Goal: Task Accomplishment & Management: Manage account settings

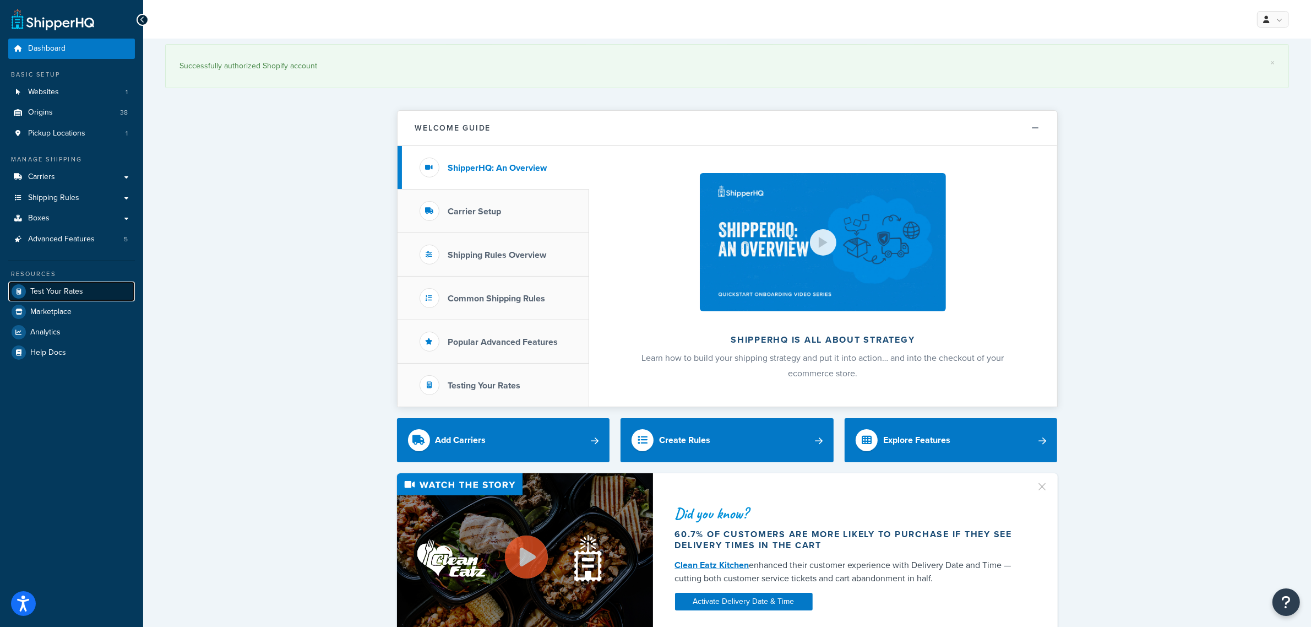
click at [43, 291] on span "Test Your Rates" at bounding box center [56, 291] width 53 height 9
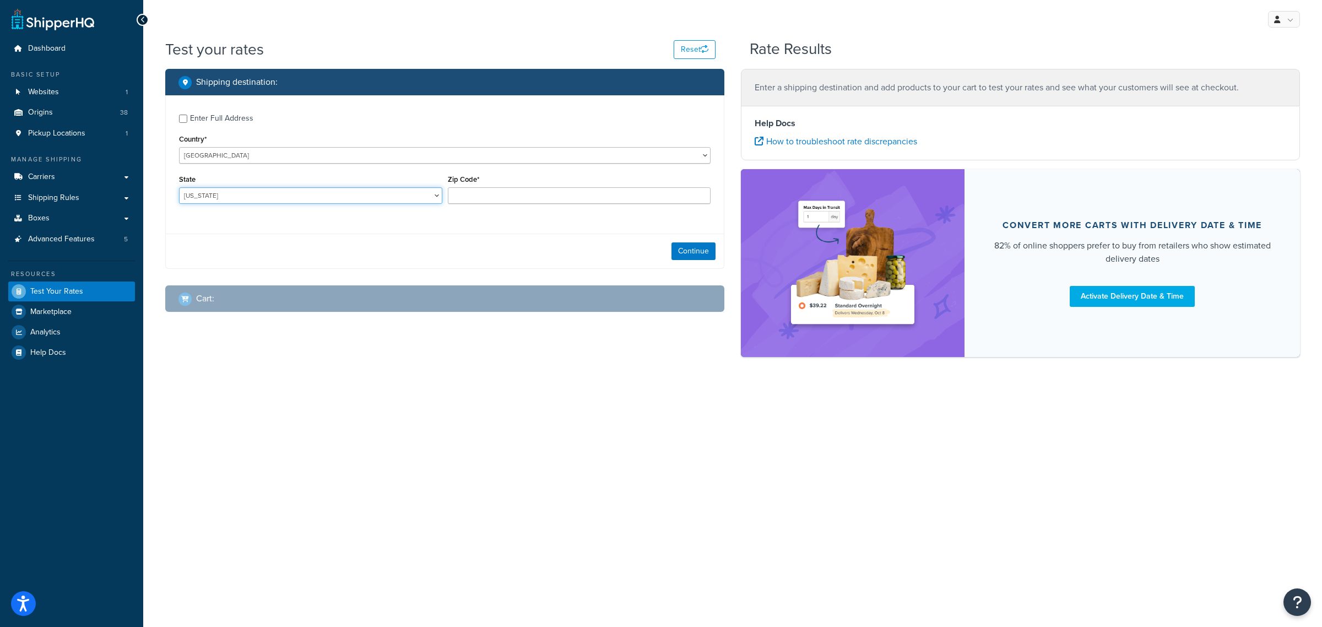
click at [305, 195] on select "Alabama Alaska American Samoa Arizona Arkansas Armed Forces Americas Armed Forc…" at bounding box center [310, 195] width 263 height 17
select select "VT"
click at [179, 187] on select "Alabama Alaska American Samoa Arizona Arkansas Armed Forces Americas Armed Forc…" at bounding box center [310, 195] width 263 height 17
click at [544, 202] on input "Zip Code*" at bounding box center [579, 195] width 263 height 17
type input "05401"
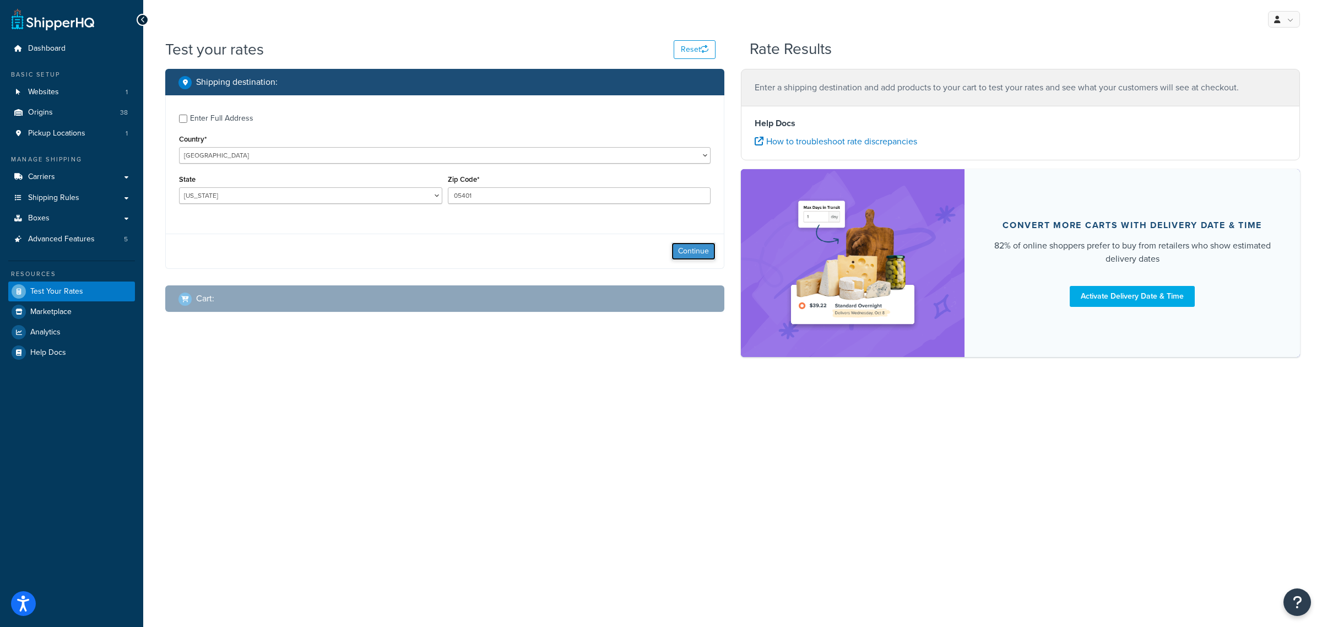
click at [704, 252] on button "Continue" at bounding box center [693, 251] width 44 height 18
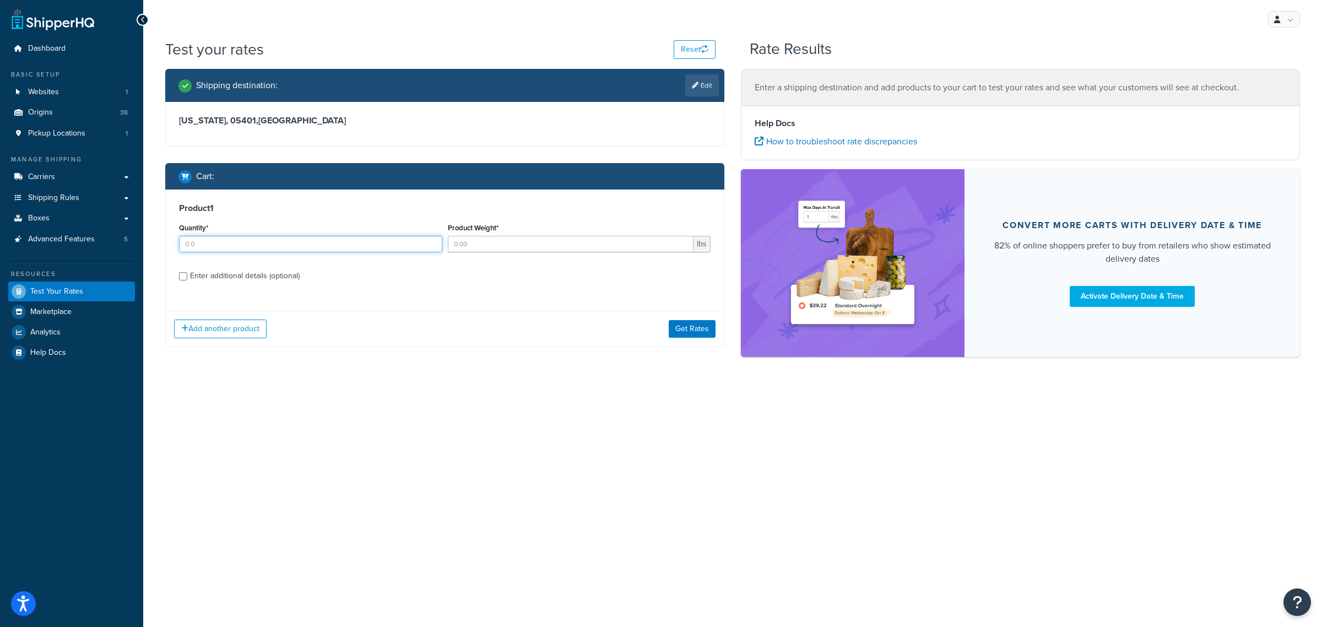
click at [318, 243] on input "Quantity*" at bounding box center [310, 244] width 263 height 17
click at [433, 241] on input "1" at bounding box center [310, 244] width 263 height 17
click at [433, 241] on input "2" at bounding box center [310, 244] width 263 height 17
click at [433, 241] on input "3" at bounding box center [310, 244] width 263 height 17
type input "4"
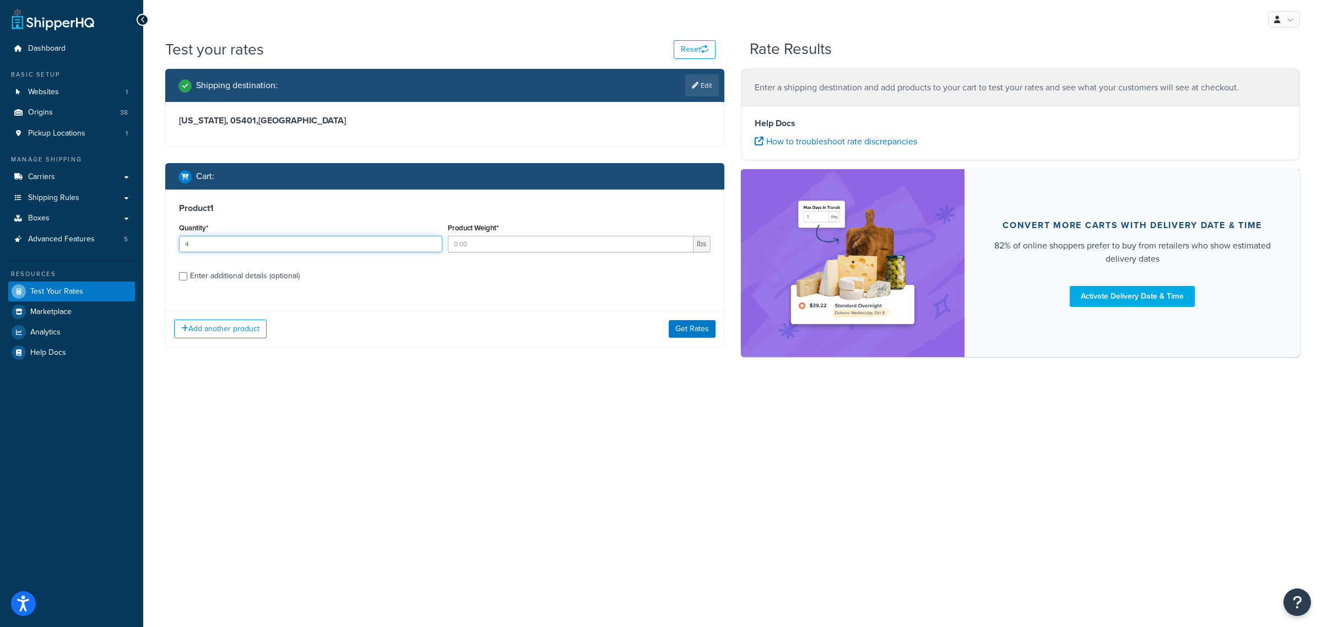
click at [433, 241] on input "4" at bounding box center [310, 244] width 263 height 17
click at [191, 279] on div "Enter additional details (optional)" at bounding box center [245, 275] width 110 height 15
click at [187, 279] on input "Enter additional details (optional)" at bounding box center [183, 276] width 8 height 8
checkbox input "true"
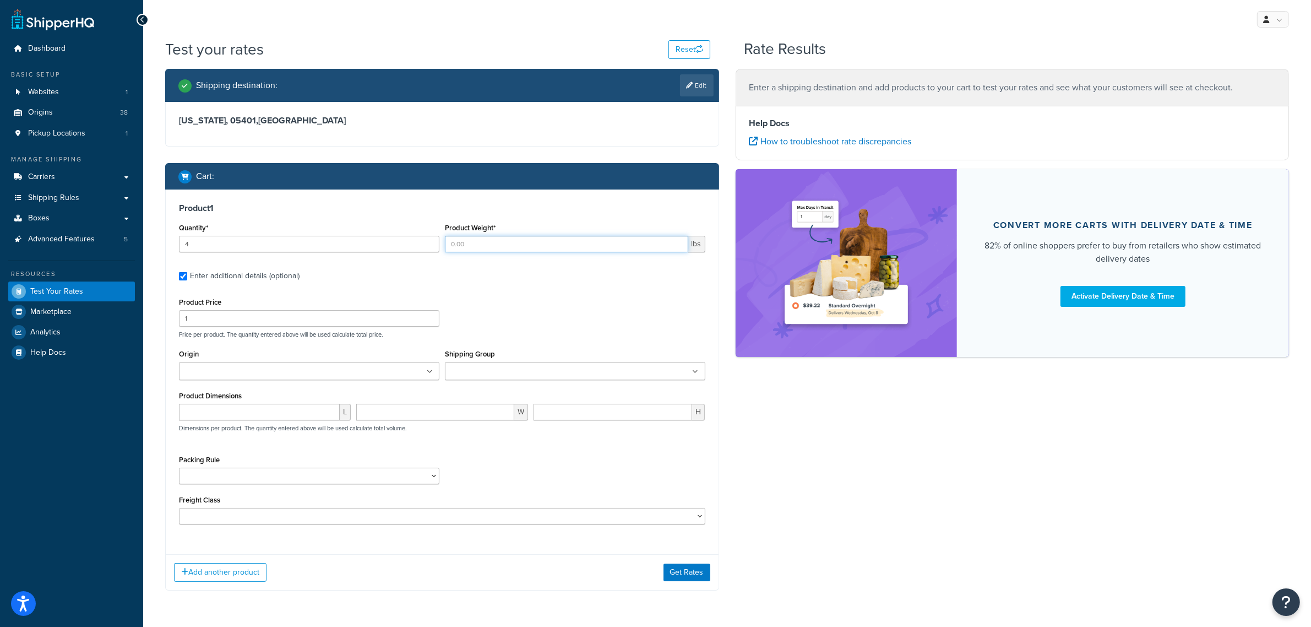
click at [564, 243] on input "Product Weight*" at bounding box center [566, 244] width 243 height 17
type input "1.1"
click at [562, 285] on div "Product 1 Quantity* 4 Product Weight* 1.1 lbs Enter additional details (optiona…" at bounding box center [442, 367] width 553 height 356
click at [427, 369] on ul at bounding box center [309, 371] width 260 height 18
click at [319, 376] on ul at bounding box center [309, 371] width 260 height 18
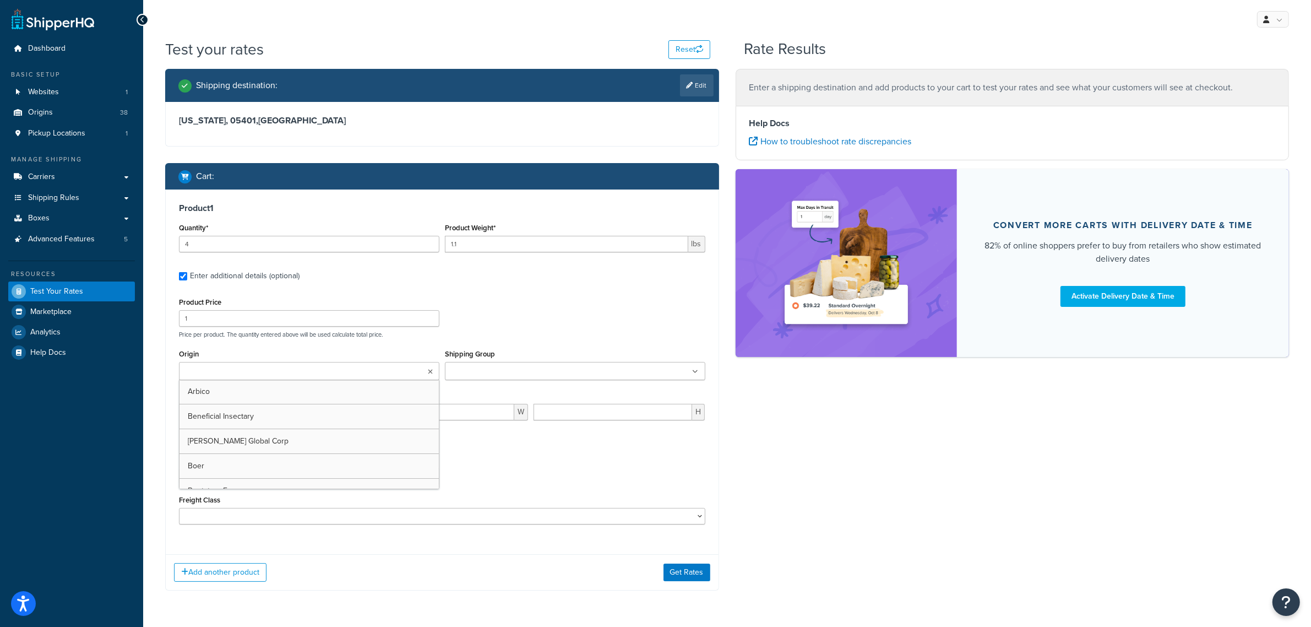
click at [306, 377] on ul at bounding box center [309, 371] width 260 height 18
drag, startPoint x: 533, startPoint y: 303, endPoint x: 532, endPoint y: 314, distance: 11.1
click at [535, 303] on div "Product Price 1 Price per product. The quantity entered above will be used calc…" at bounding box center [442, 317] width 532 height 44
click at [502, 373] on input "Shipping Group" at bounding box center [496, 372] width 97 height 12
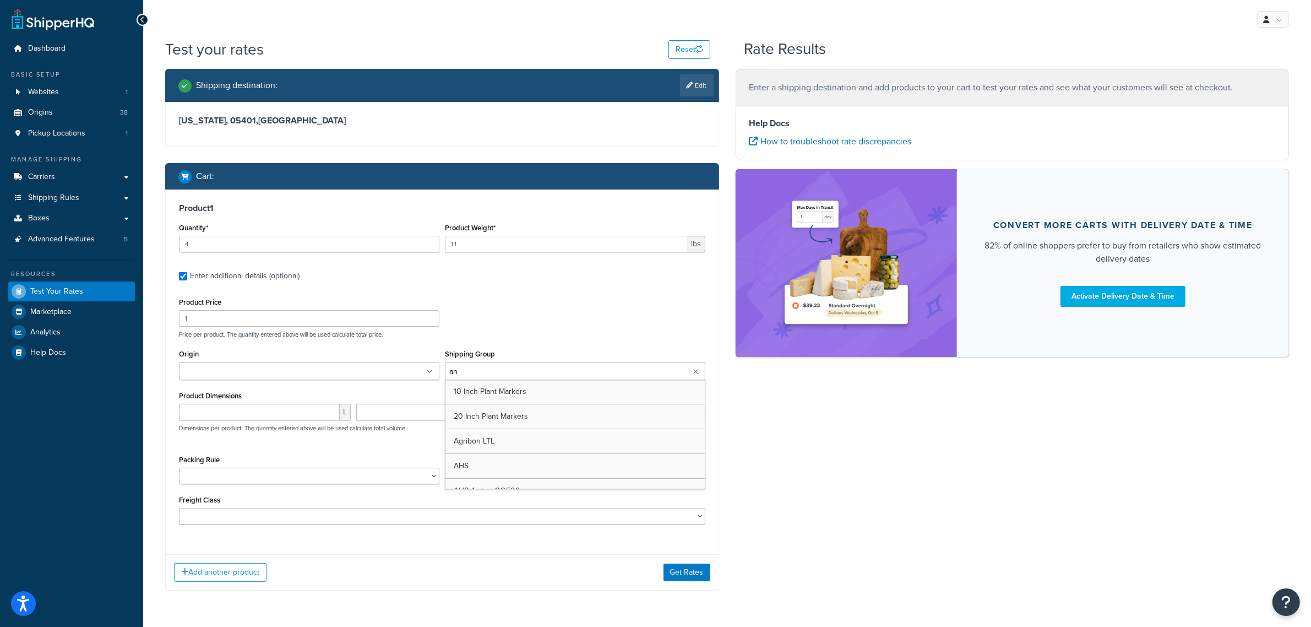
type input "ann"
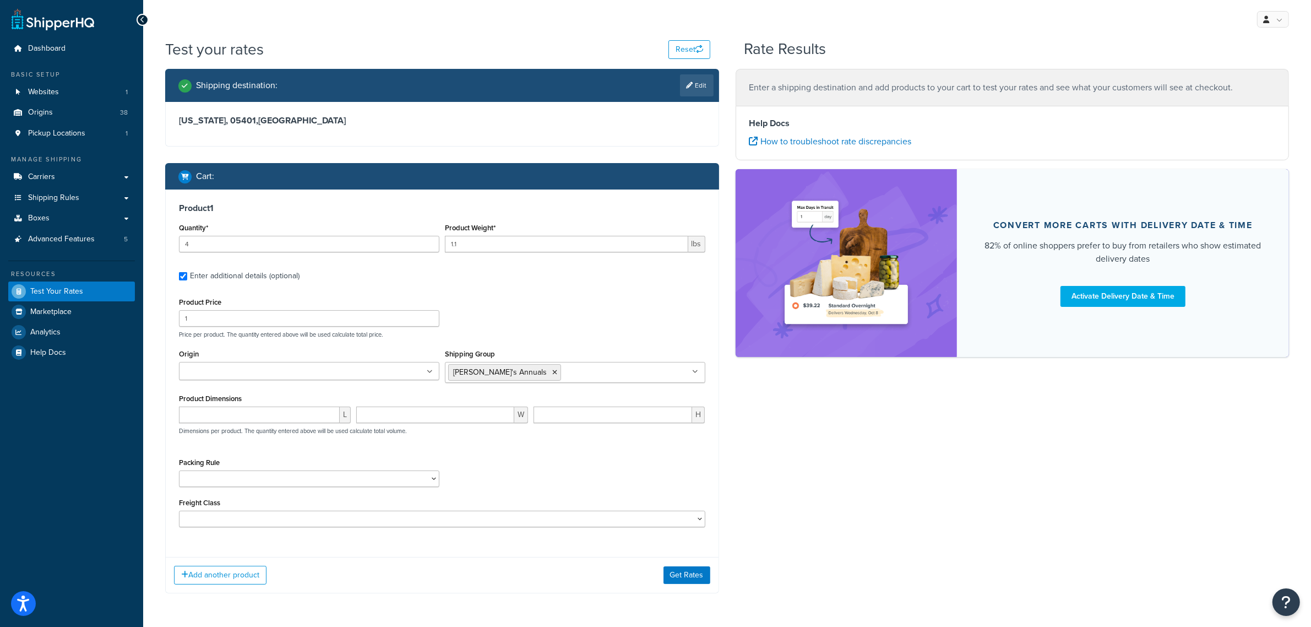
click at [595, 307] on div "Product Price 1 Price per product. The quantity entered above will be used calc…" at bounding box center [442, 317] width 532 height 44
click at [430, 476] on select "1 Gallon 10 Inch Plant Markers 20 Inch Plant Markers AHS 4 claw GO500 AHS 5 Gal…" at bounding box center [309, 478] width 260 height 17
select select "84863"
click at [179, 471] on select "1 Gallon 10 Inch Plant Markers 20 Inch Plant Markers AHS 4 claw GO500 AHS 5 Gal…" at bounding box center [309, 478] width 260 height 17
click at [507, 475] on div "Packing Rule 1 Gallon 10 Inch Plant Markers 20 Inch Plant Markers AHS 4 claw GO…" at bounding box center [442, 475] width 532 height 40
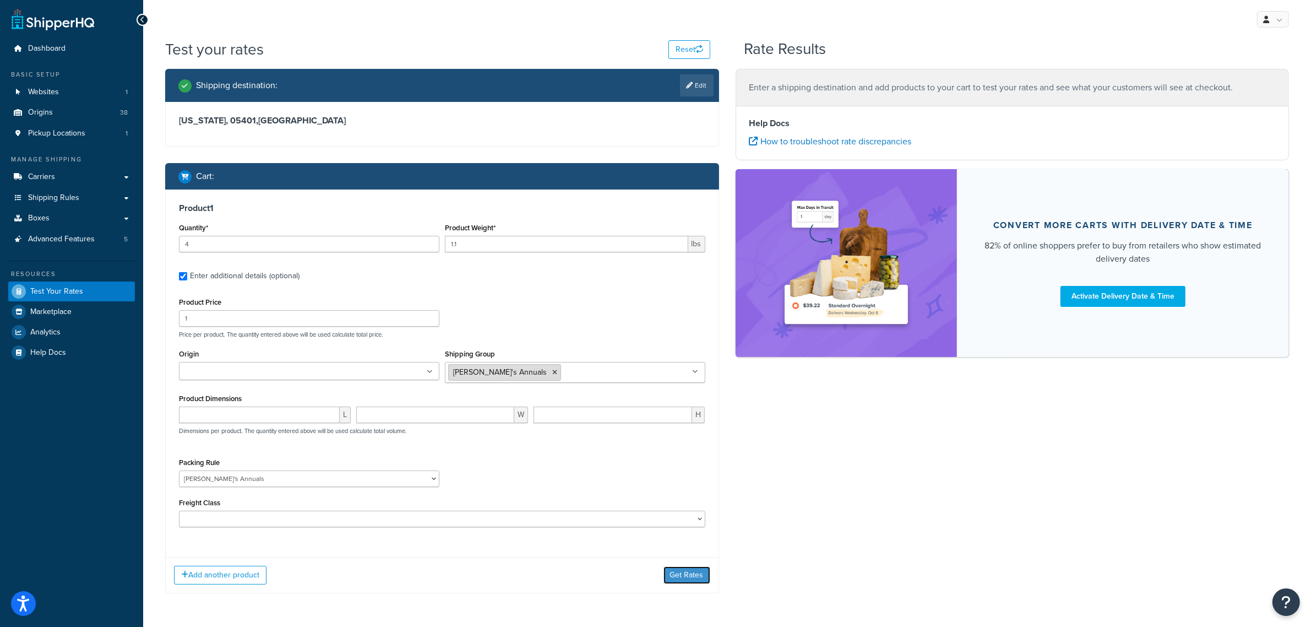
drag, startPoint x: 686, startPoint y: 577, endPoint x: 466, endPoint y: 371, distance: 301.1
click at [466, 371] on div "Product 1 Quantity* 4 Product Weight* 1.1 lbs Enter additional details (optiona…" at bounding box center [442, 391] width 554 height 404
click at [411, 372] on ul at bounding box center [309, 371] width 260 height 18
type input "wa"
click at [698, 574] on button "Get Rates" at bounding box center [687, 575] width 47 height 18
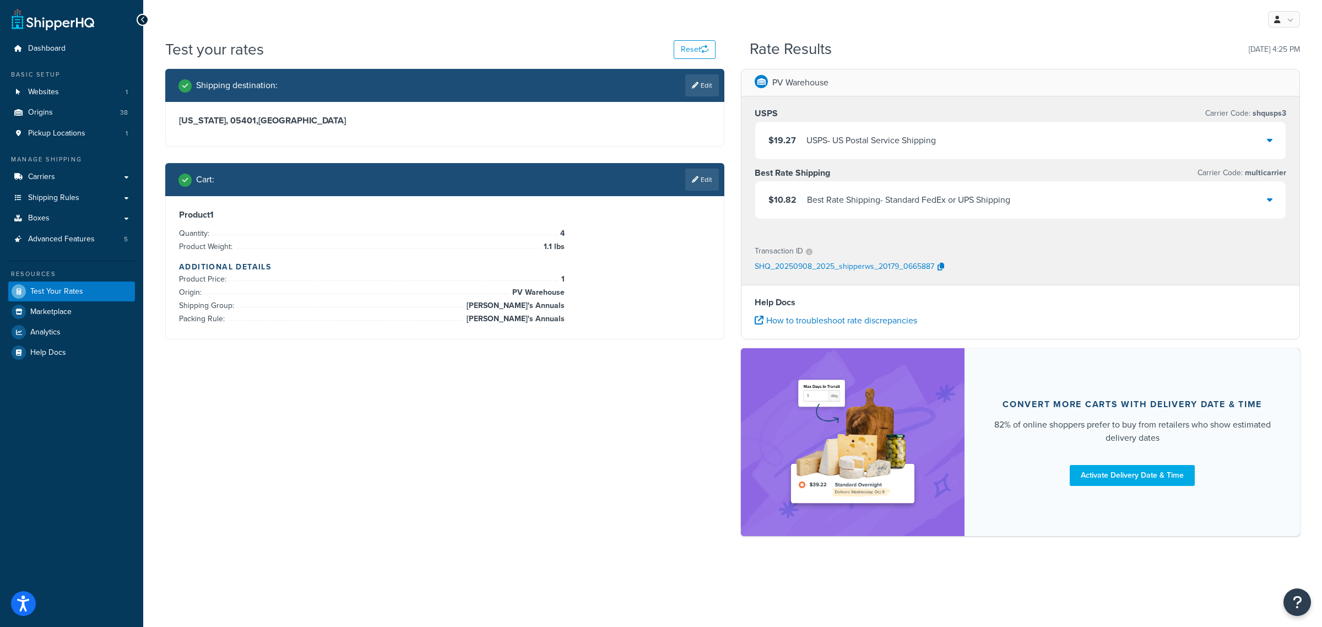
click at [1269, 201] on icon at bounding box center [1269, 199] width 6 height 9
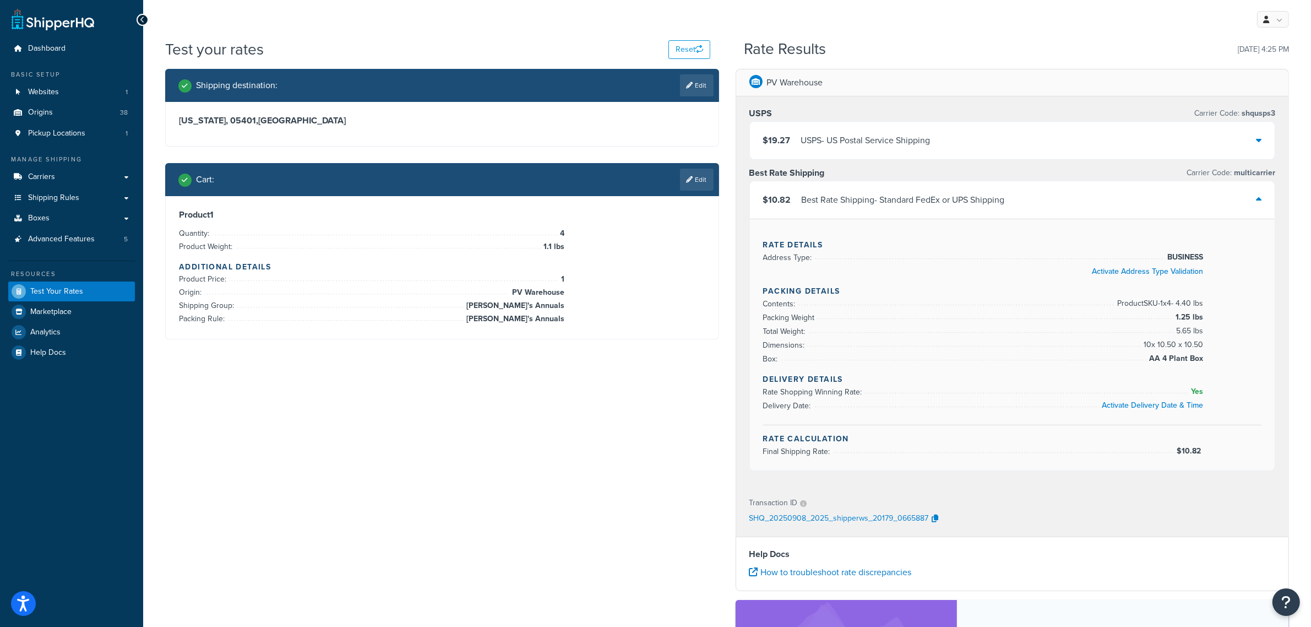
click at [1003, 131] on div "$19.27 USPS - US Postal Service Shipping" at bounding box center [1012, 140] width 525 height 37
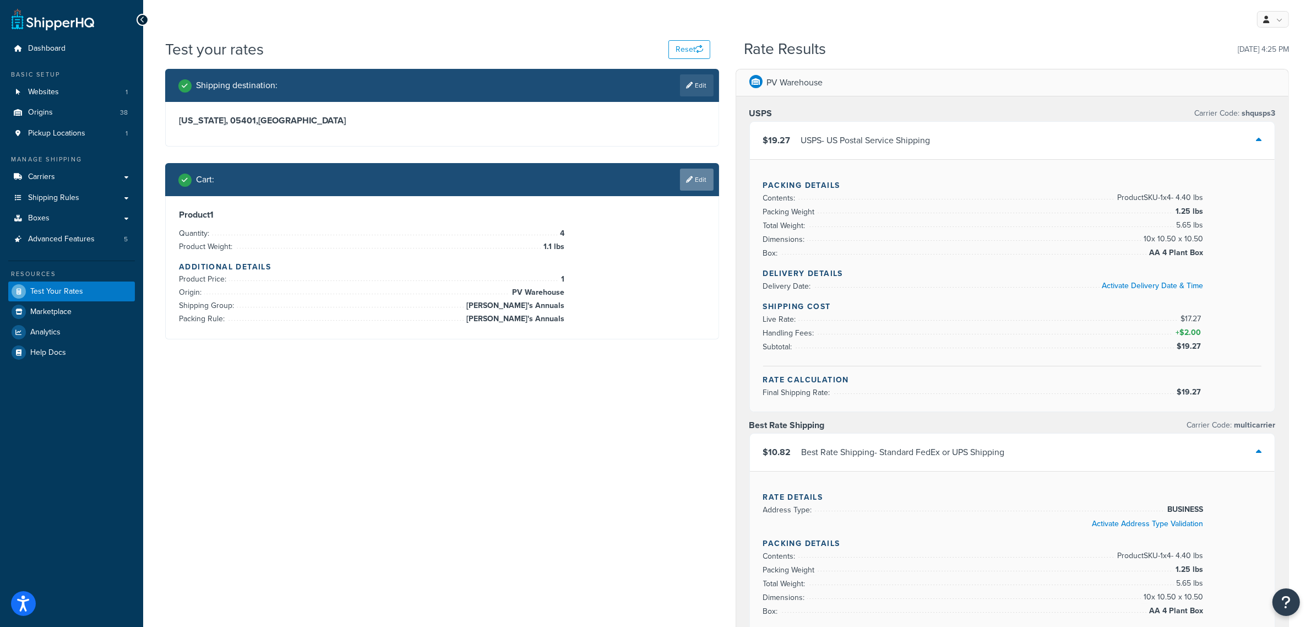
click at [694, 172] on link "Edit" at bounding box center [697, 179] width 34 height 22
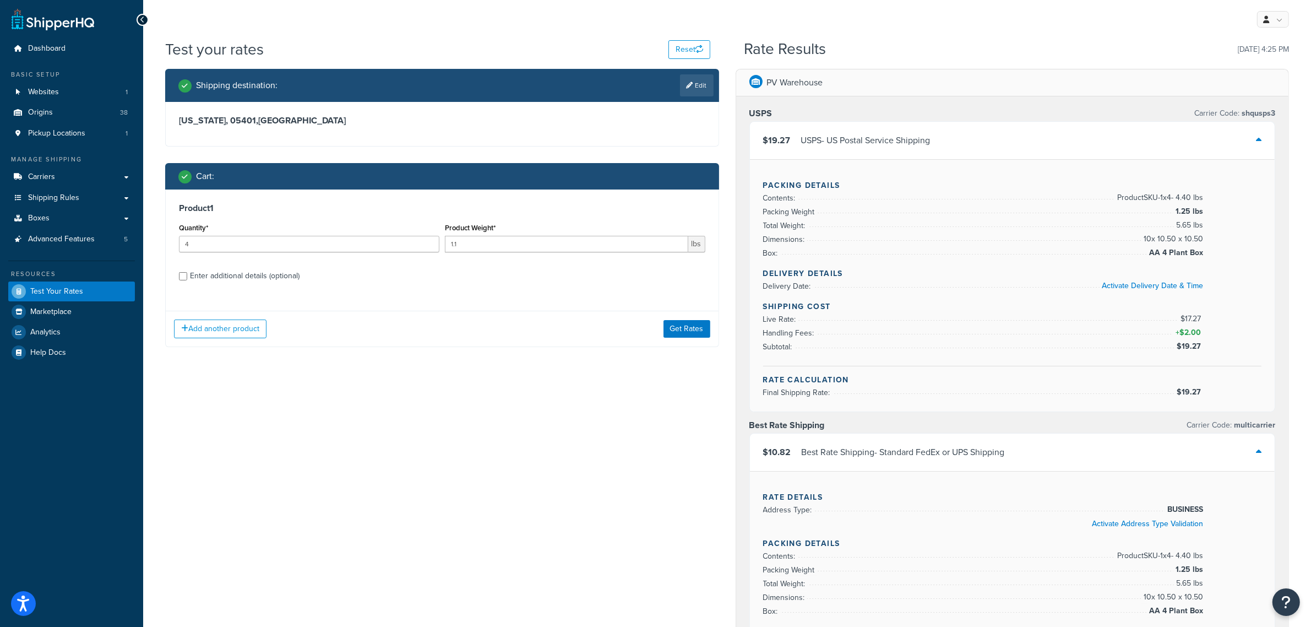
click at [251, 278] on div "Enter additional details (optional)" at bounding box center [245, 275] width 110 height 15
click at [187, 278] on input "Enter additional details (optional)" at bounding box center [183, 276] width 8 height 8
checkbox input "true"
select select "84863"
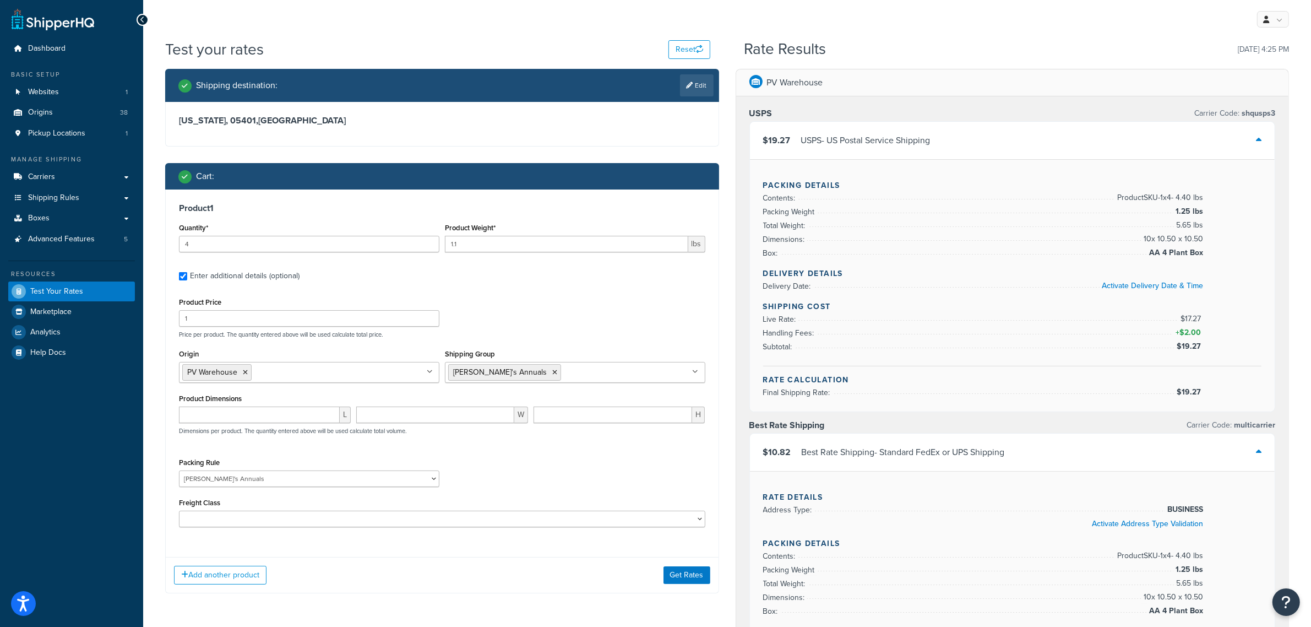
click at [380, 510] on div "Freight Class 50 55 60 65 70 77.5 85 92.5 100 110 125 150 175 200 250 300 400 5…" at bounding box center [442, 511] width 526 height 32
click at [385, 520] on select "50 55 60 65 70 77.5 85 92.5 100 110 125 150 175 200 250 300 400 500" at bounding box center [442, 518] width 526 height 17
click at [351, 43] on div "Test your rates Reset" at bounding box center [437, 49] width 545 height 21
click at [1226, 449] on div "$10.82 Best Rate Shipping - Standard FedEx or UPS Shipping" at bounding box center [1012, 451] width 525 height 37
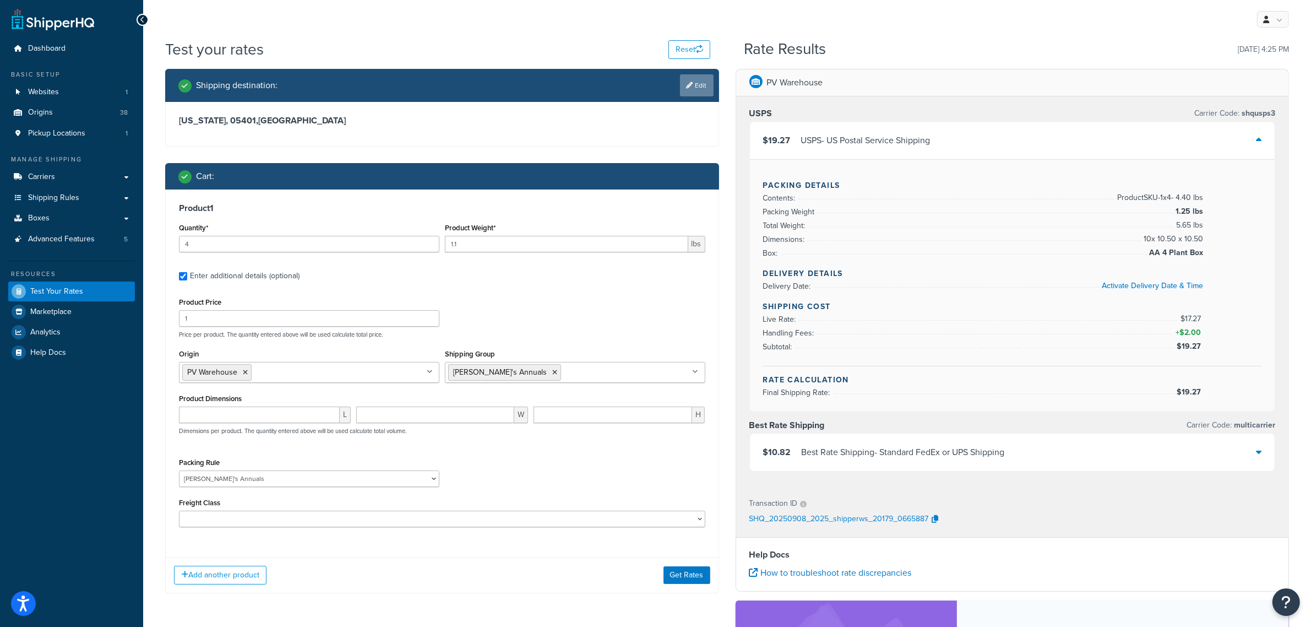
click at [700, 84] on link "Edit" at bounding box center [697, 85] width 34 height 22
select select "VT"
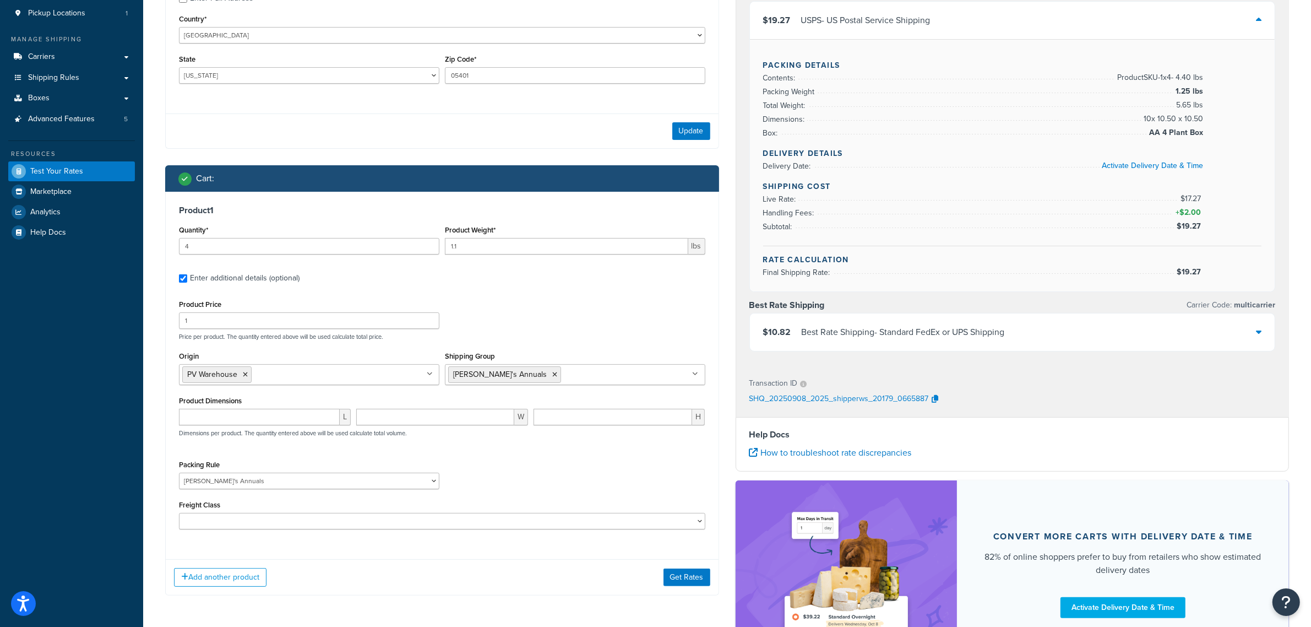
scroll to position [138, 0]
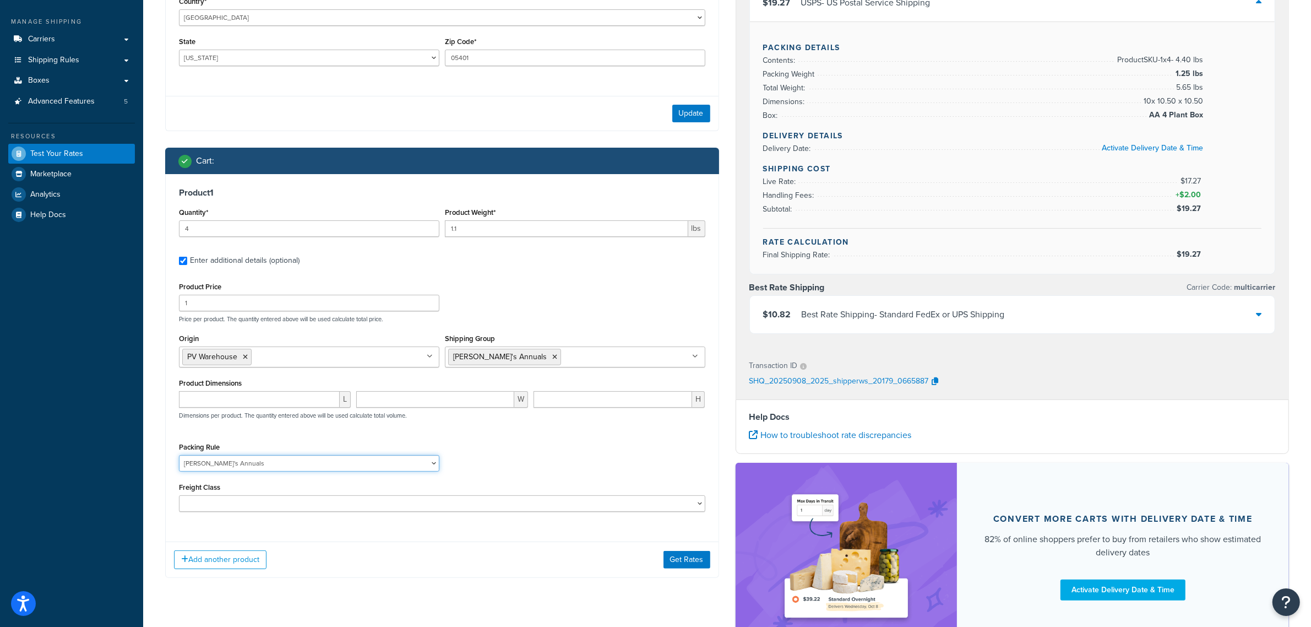
click at [436, 467] on select "1 Gallon 10 Inch Plant Markers 20 Inch Plant Markers AHS 4 claw GO500 AHS 5 Gal…" at bounding box center [309, 463] width 260 height 17
click at [435, 465] on select "1 Gallon 10 Inch Plant Markers 20 Inch Plant Markers AHS 4 claw GO500 AHS 5 Gal…" at bounding box center [309, 463] width 260 height 17
click at [485, 458] on div "Packing Rule 1 Gallon 10 Inch Plant Markers 20 Inch Plant Markers AHS 4 claw GO…" at bounding box center [442, 459] width 532 height 40
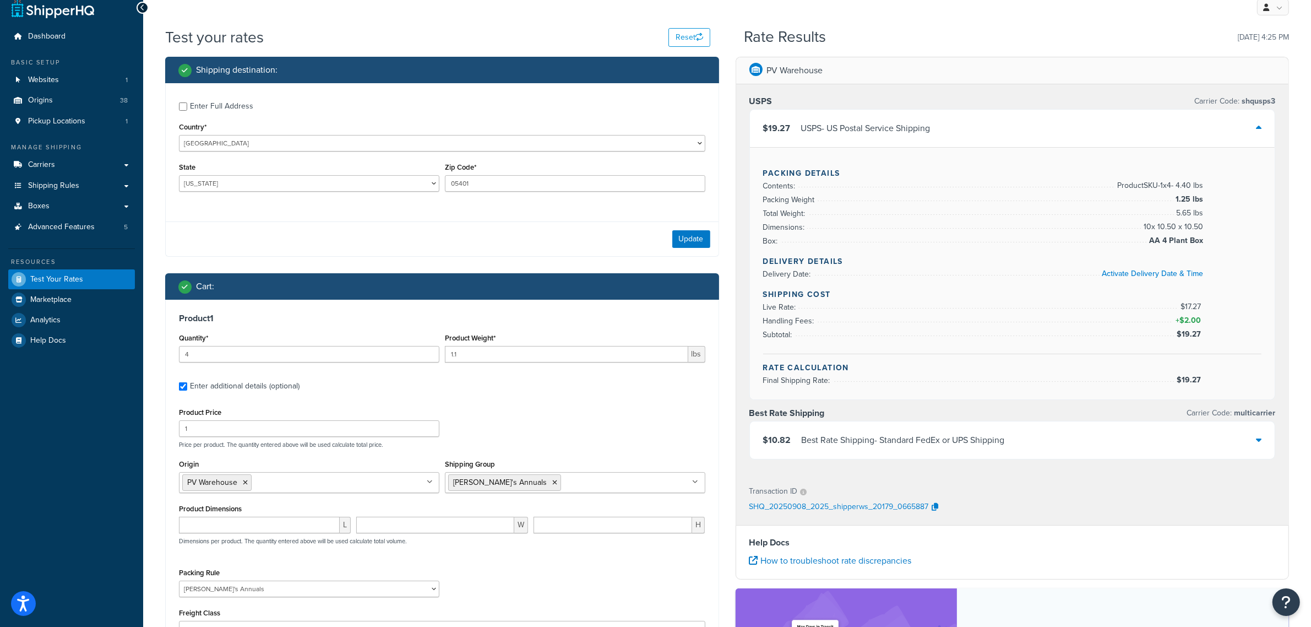
scroll to position [0, 0]
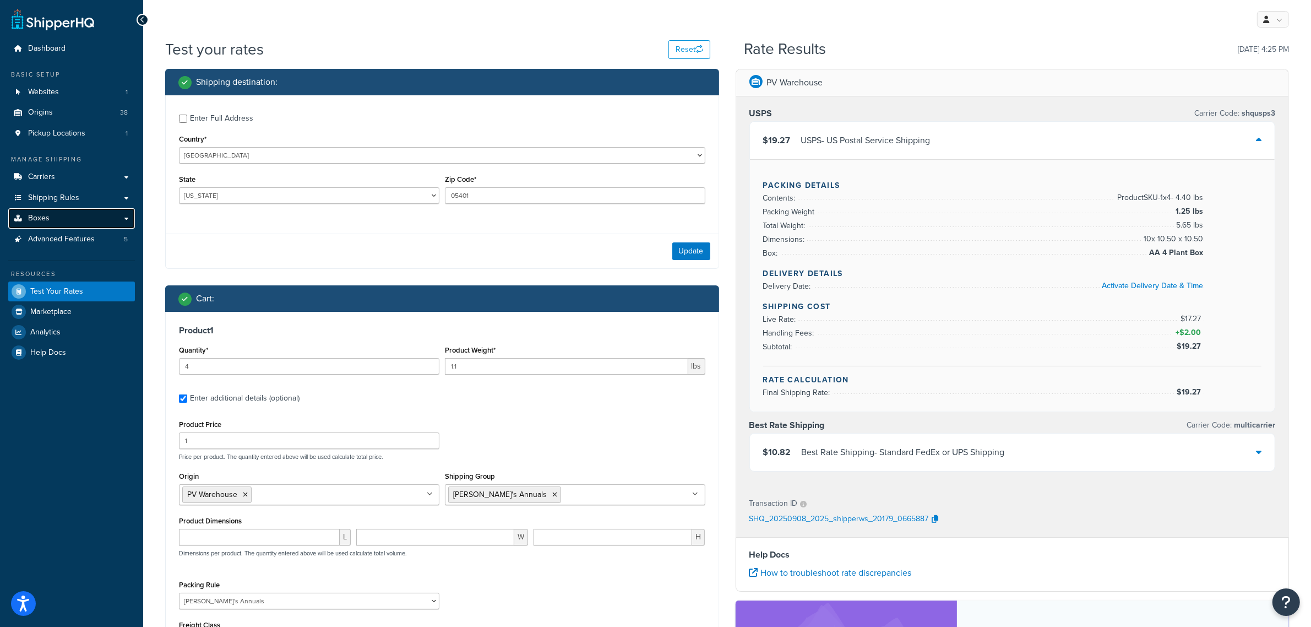
click at [80, 214] on link "Boxes" at bounding box center [71, 218] width 127 height 20
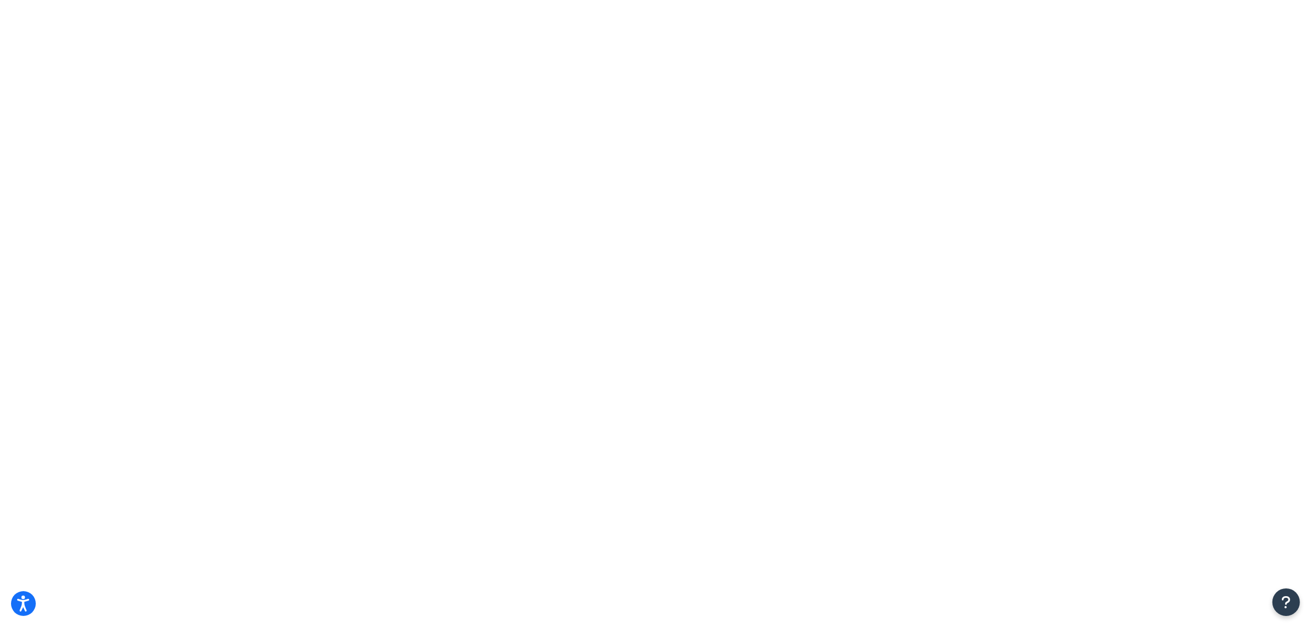
drag, startPoint x: 281, startPoint y: 139, endPoint x: 286, endPoint y: 143, distance: 6.7
type input "[PERSON_NAME]'s"
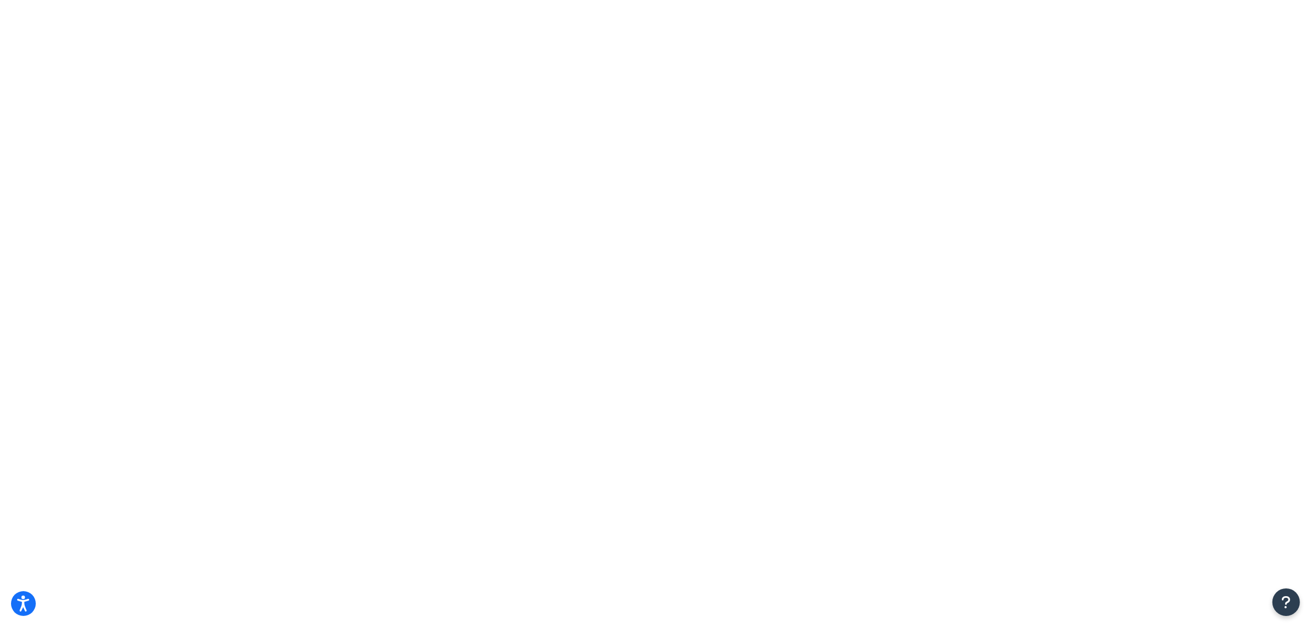
type input "annie's"
select select "SHIPPING_GROUP"
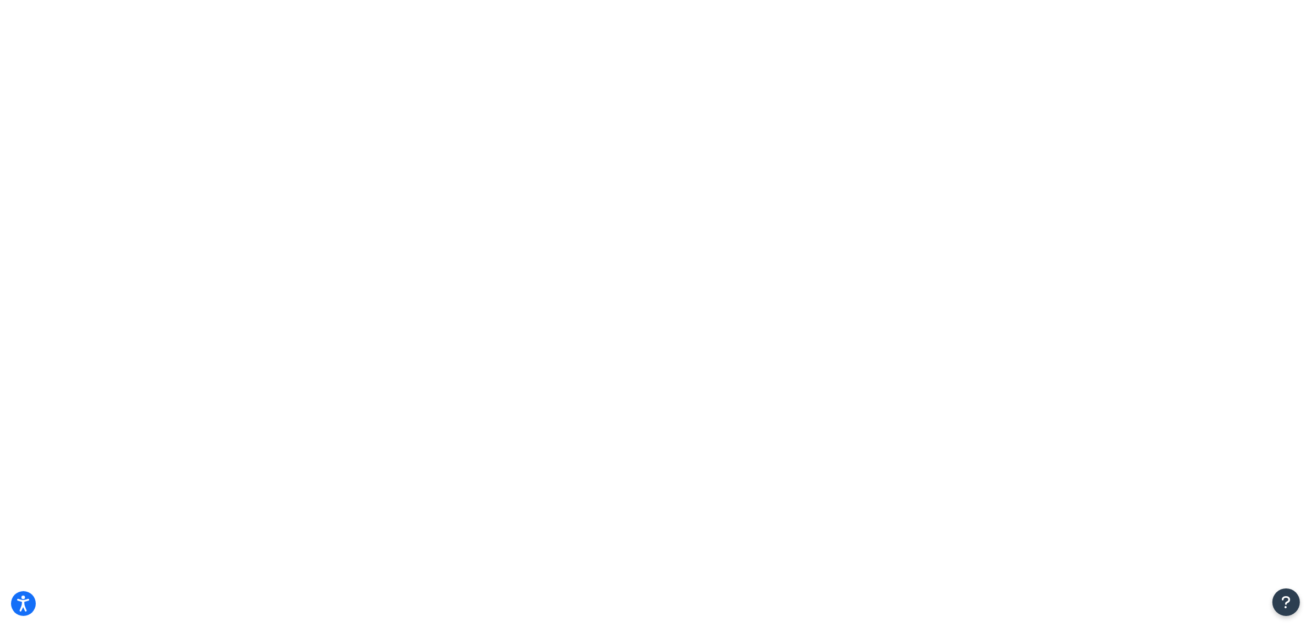
select select "15"
type input "[PERSON_NAME]'s"
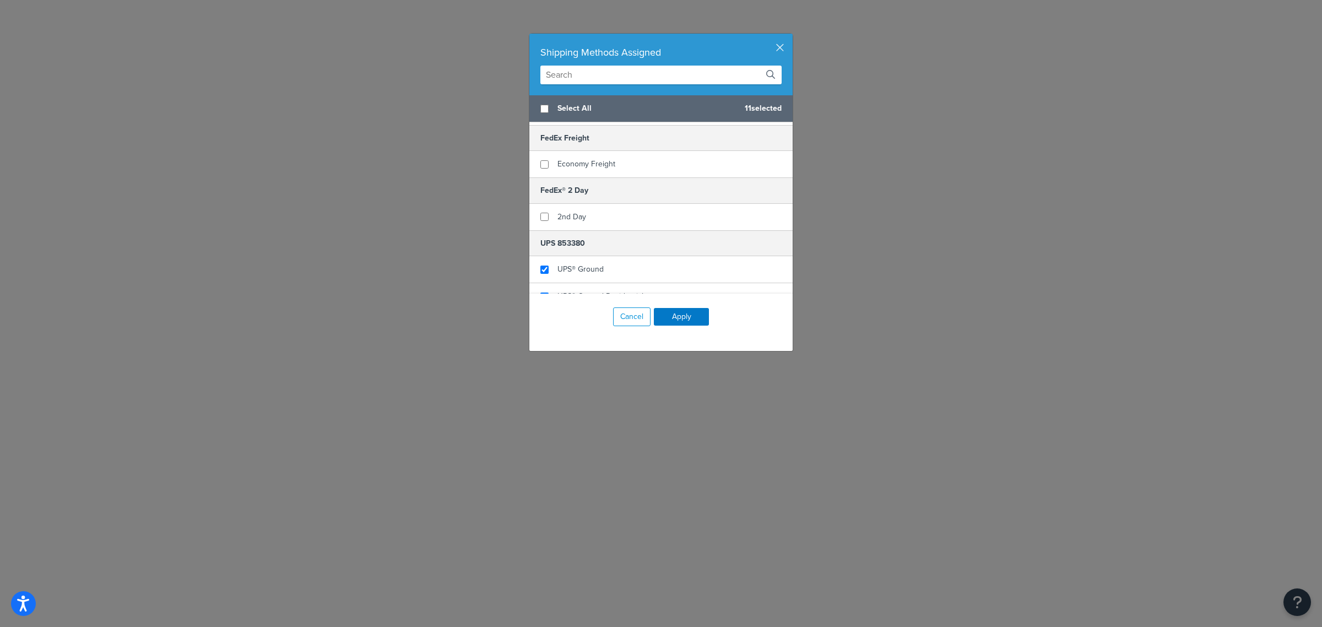
scroll to position [395, 0]
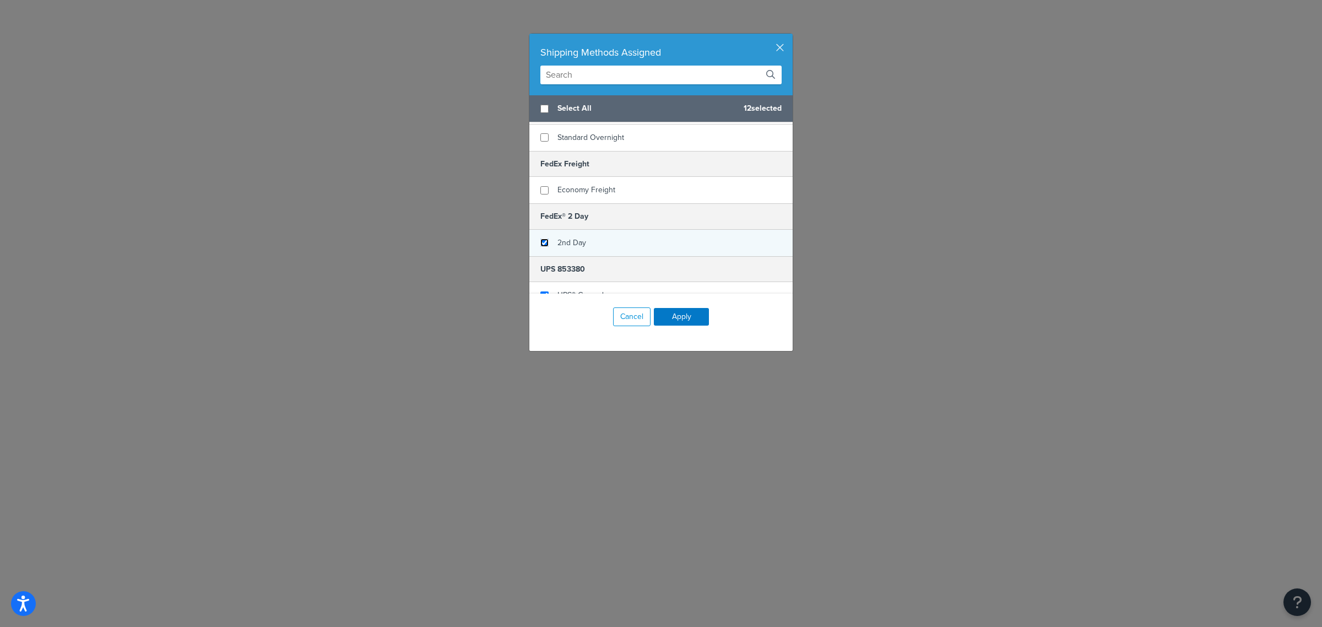
click at [540, 241] on input "checkbox" at bounding box center [544, 242] width 8 height 8
checkbox input "true"
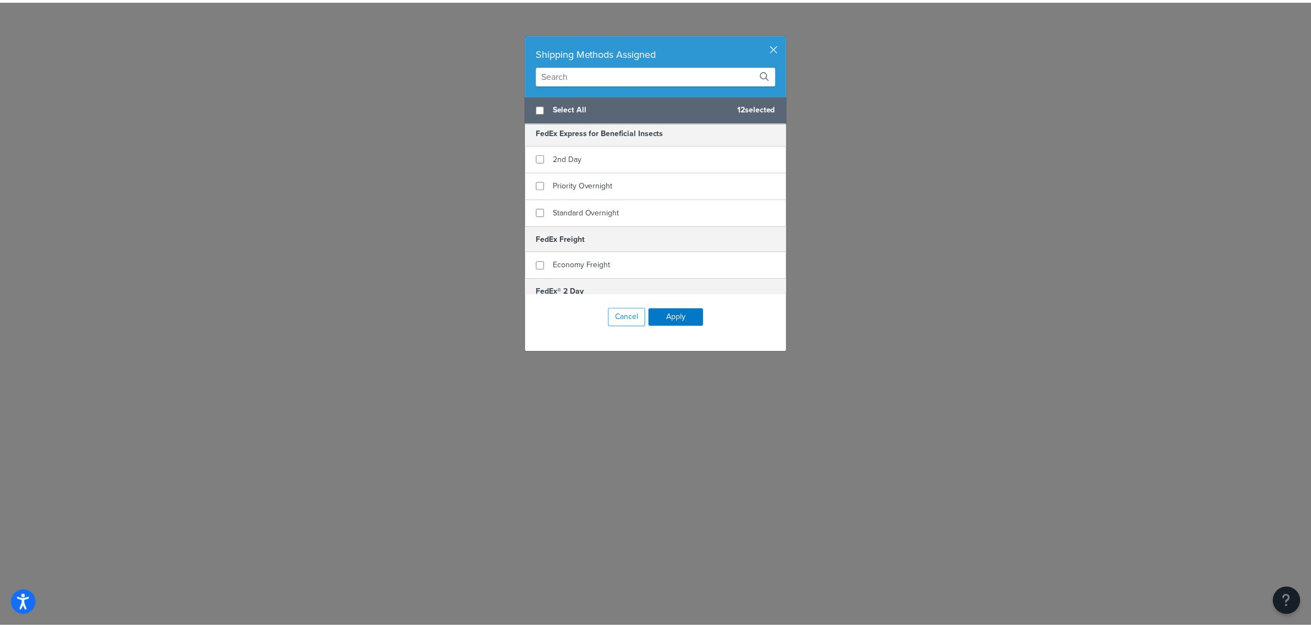
scroll to position [292, 0]
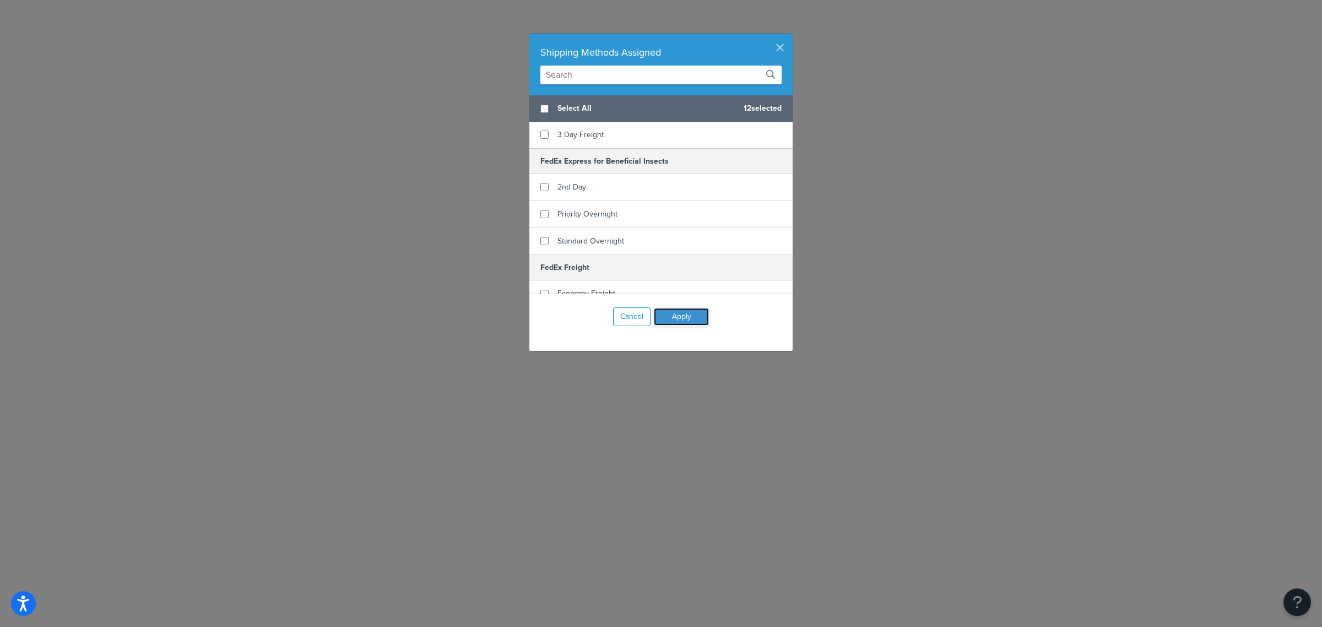
click at [680, 312] on button "Apply" at bounding box center [681, 317] width 55 height 18
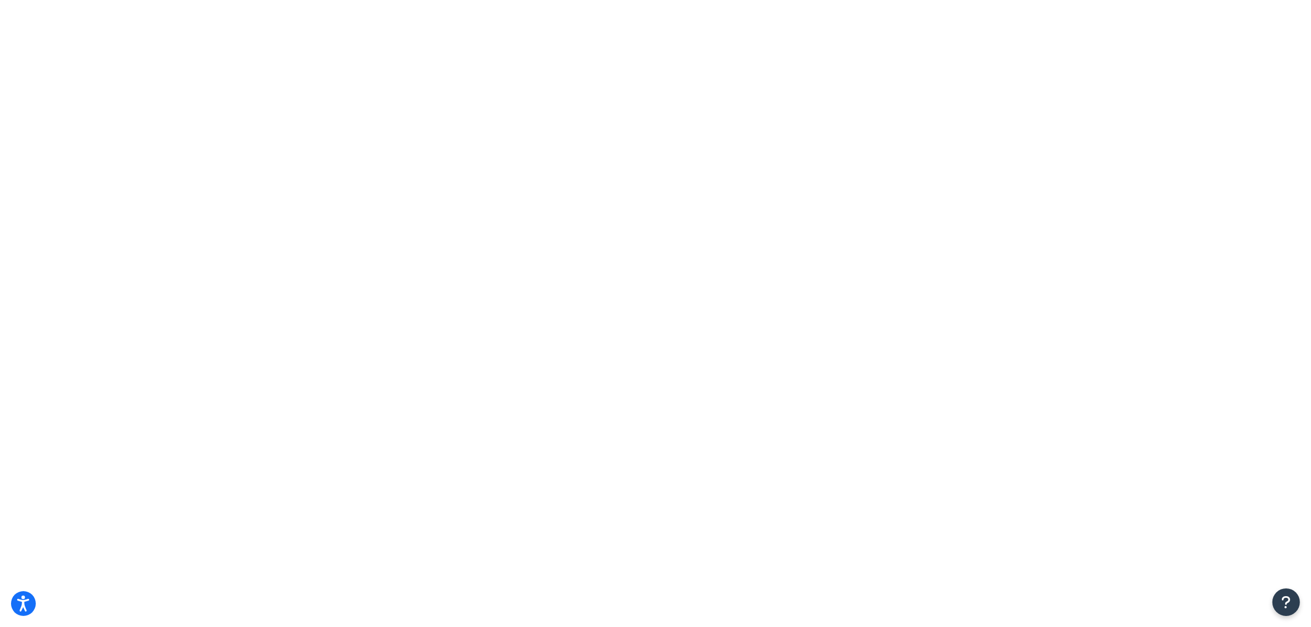
select select "15"
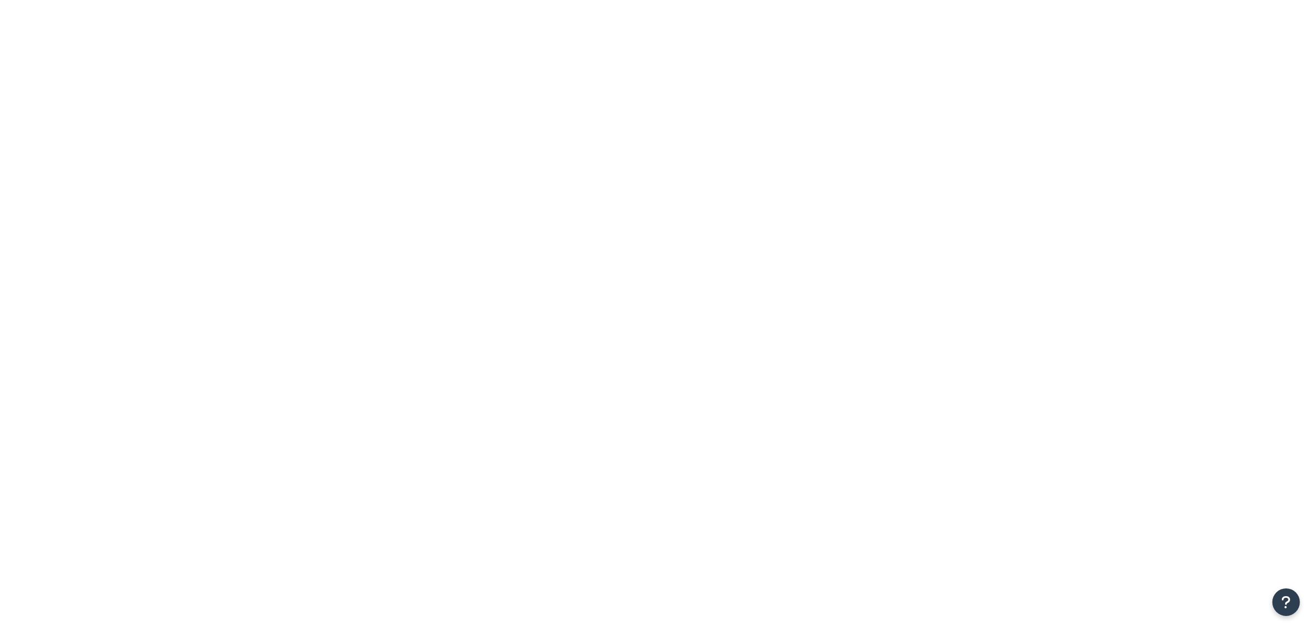
select select "15"
type input "annie"
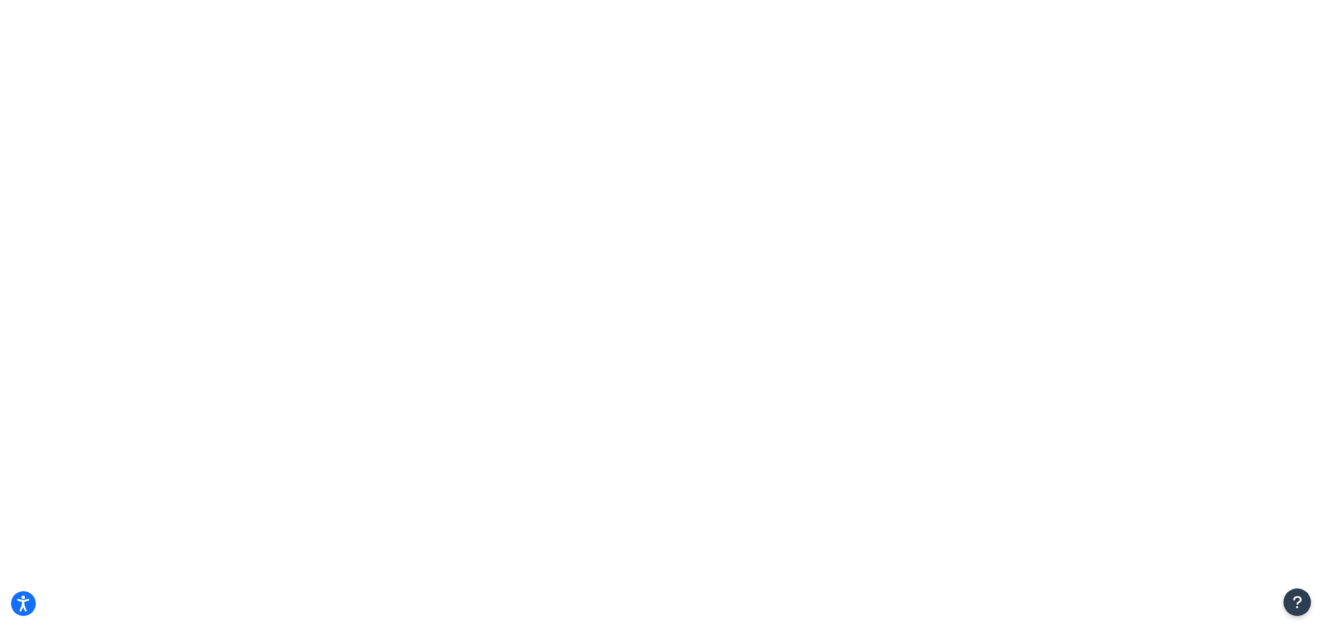
select select "15"
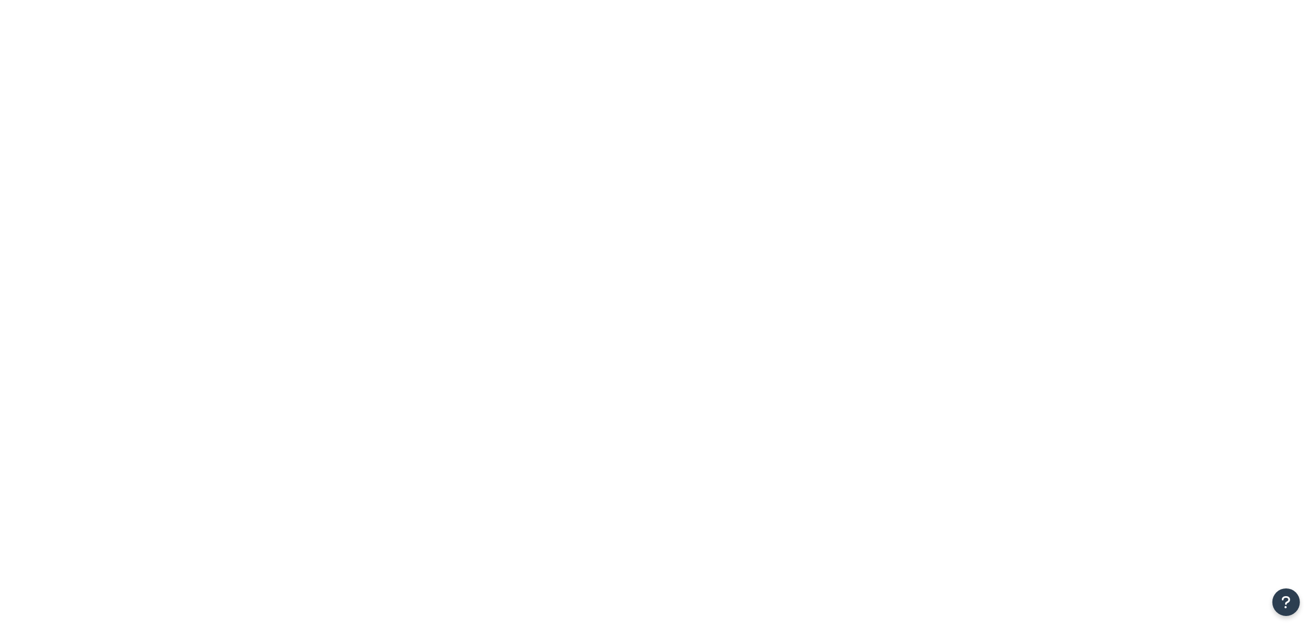
drag, startPoint x: 0, startPoint y: 0, endPoint x: 268, endPoint y: 139, distance: 301.4
type input "beneficial"
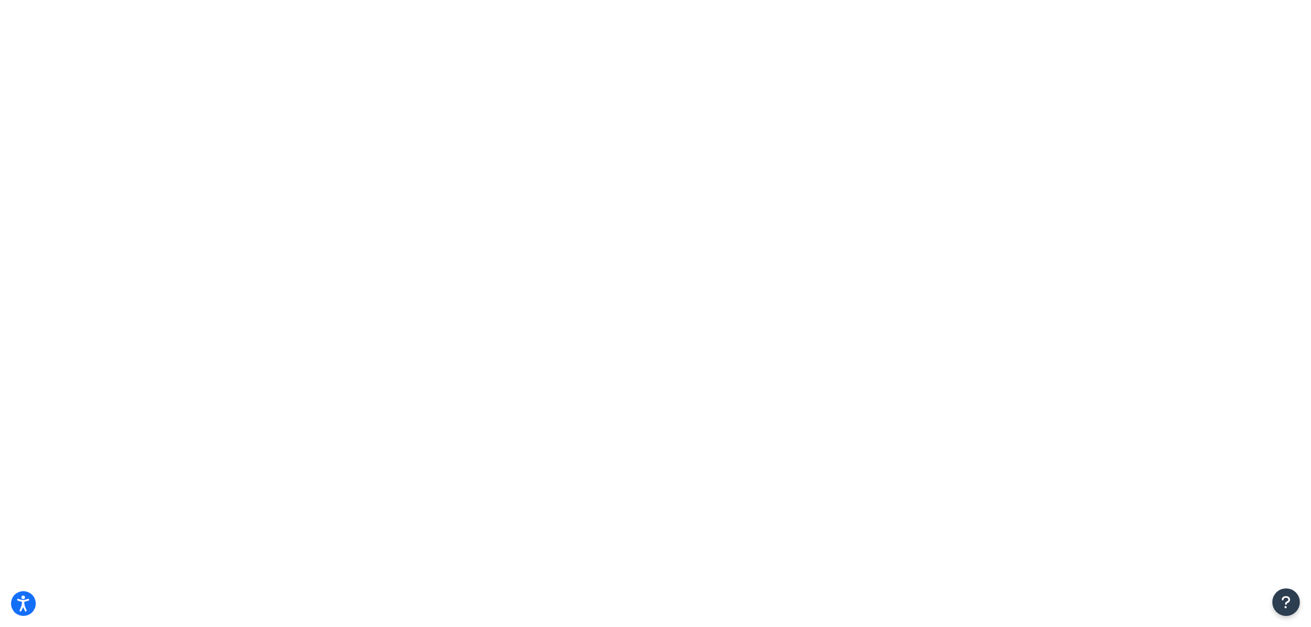
select select "15"
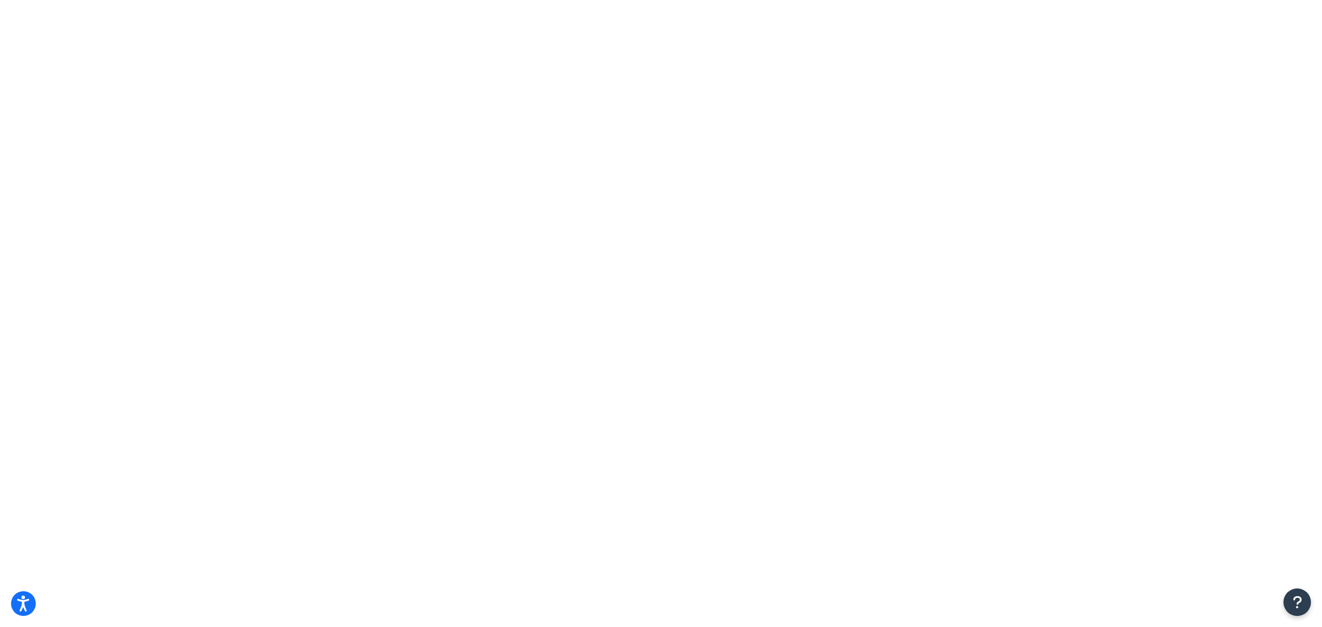
type input "bene"
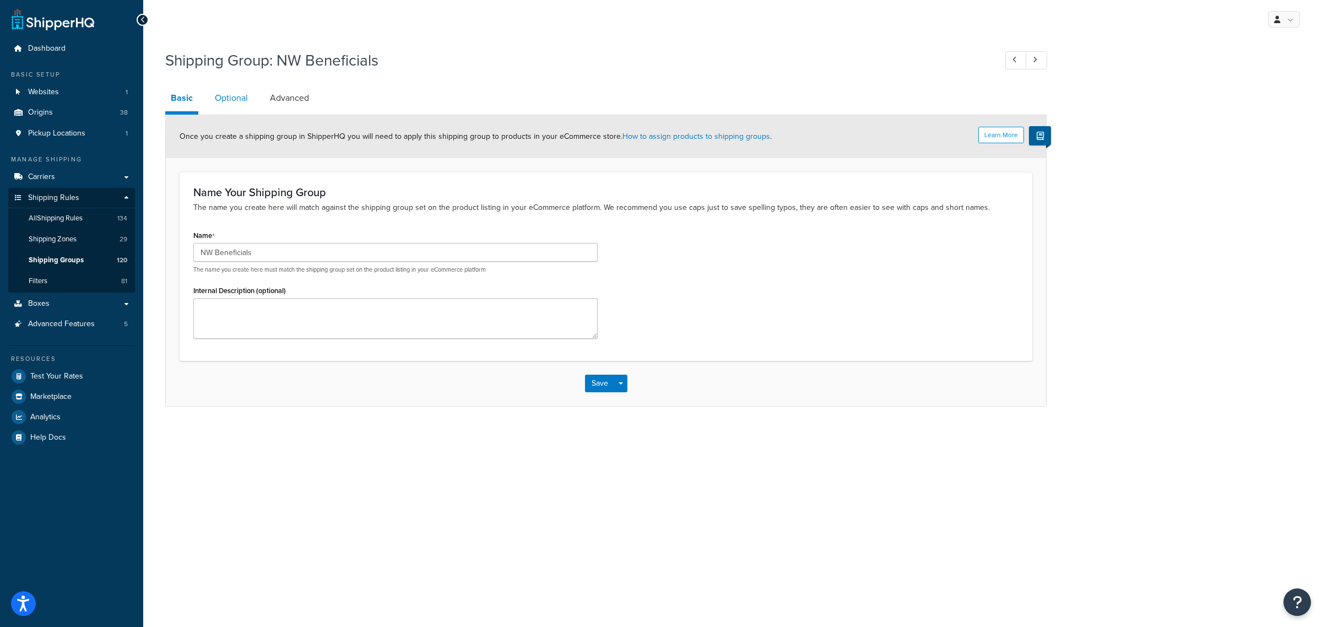
click at [233, 102] on link "Optional" at bounding box center [231, 98] width 44 height 26
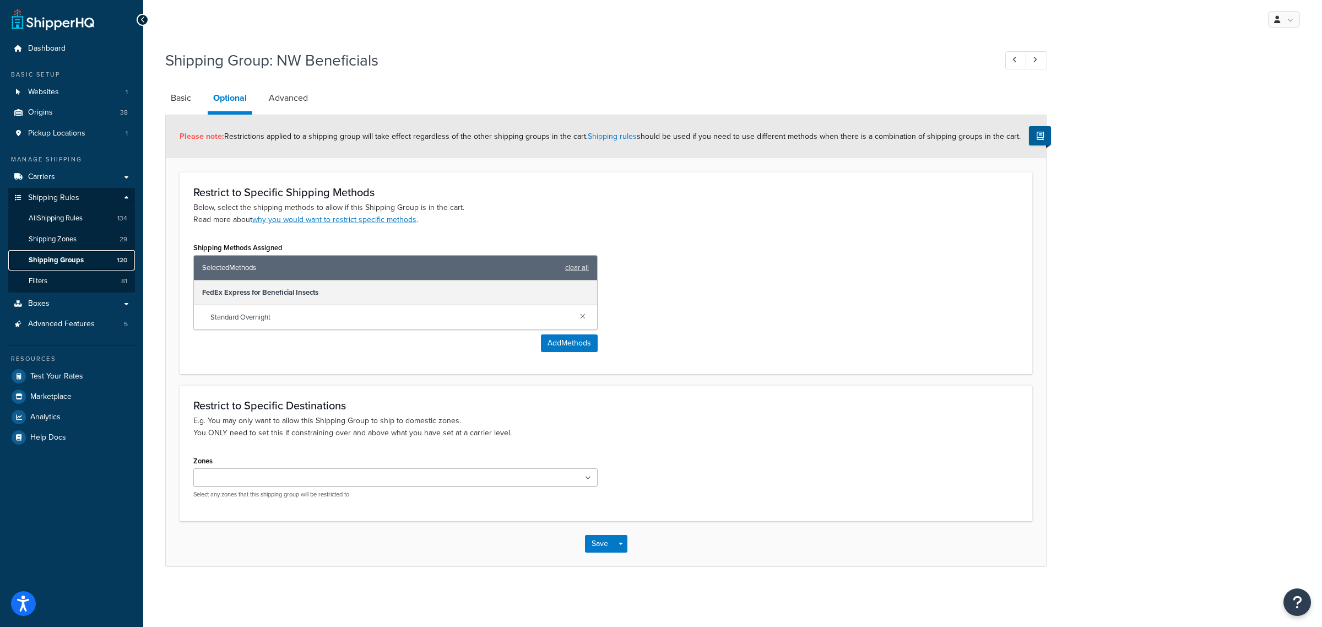
click at [63, 259] on span "Shipping Groups" at bounding box center [56, 259] width 55 height 9
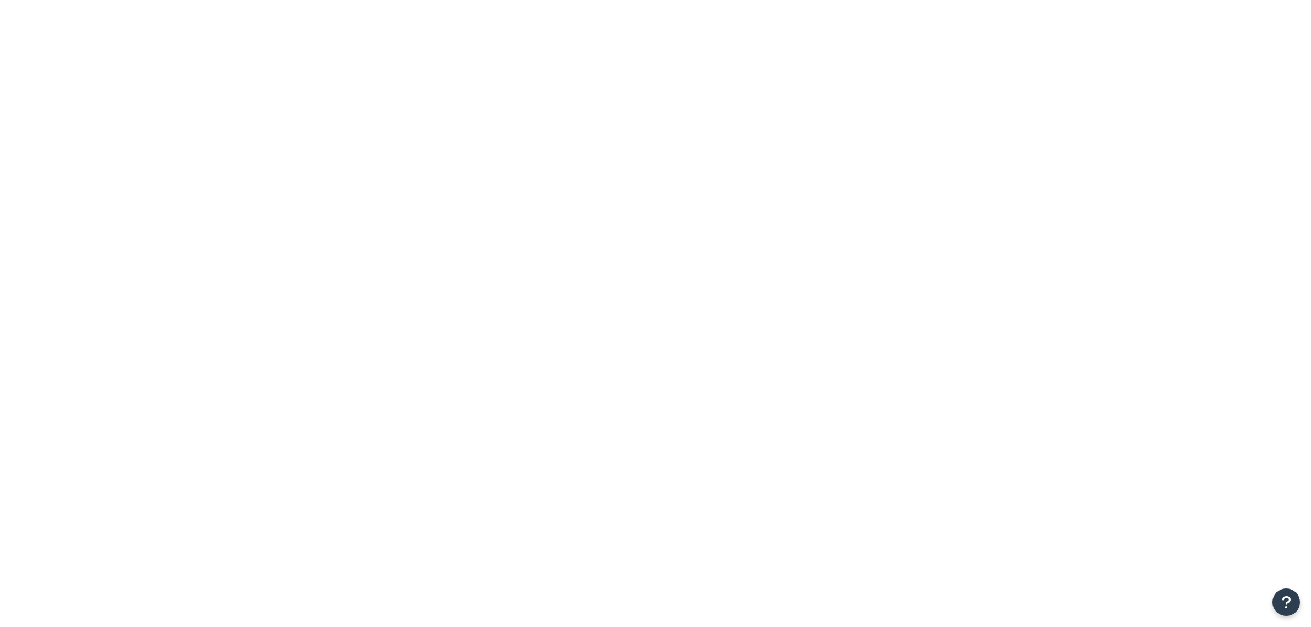
select select "15"
drag, startPoint x: 267, startPoint y: 139, endPoint x: 267, endPoint y: 145, distance: 6.1
type input "[PERSON_NAME]'"
